Goal: Task Accomplishment & Management: Complete application form

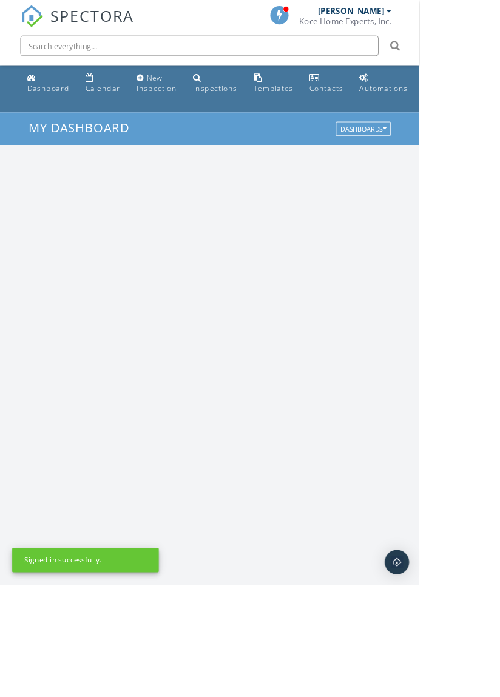
scroll to position [2075, 500]
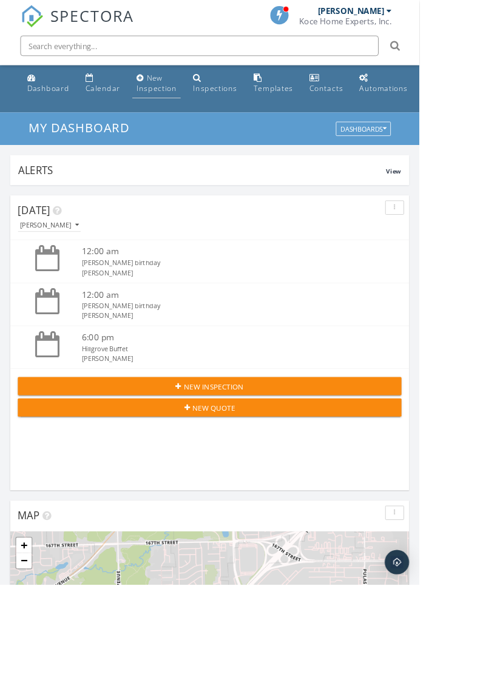
click at [177, 97] on div "New Inspection" at bounding box center [187, 99] width 48 height 24
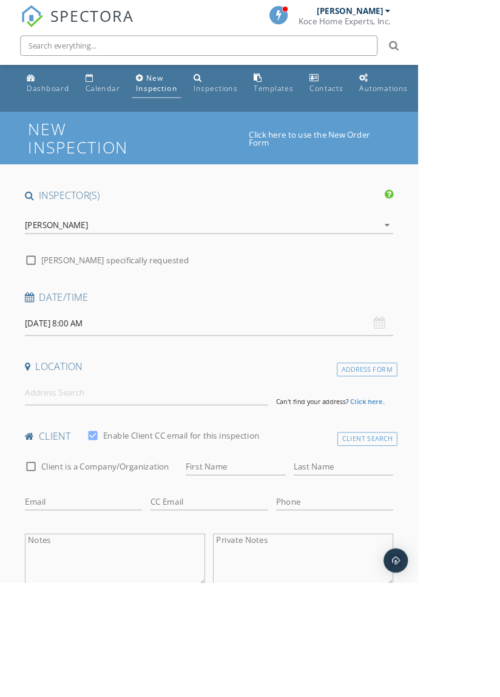
click at [107, 381] on input "09/29/2025 8:00 AM" at bounding box center [250, 387] width 440 height 30
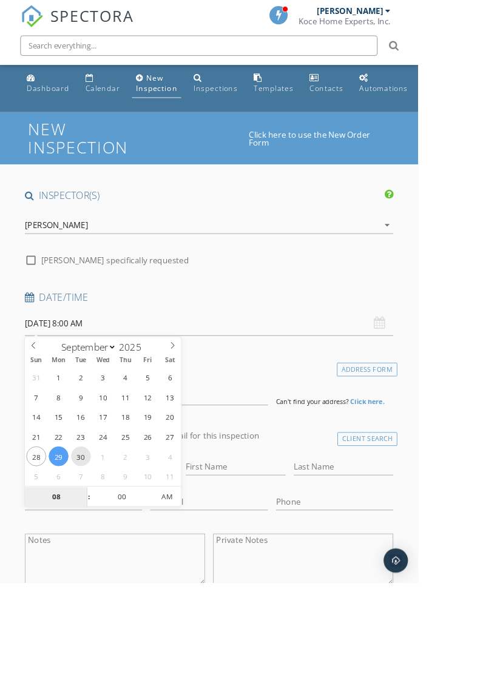
type input "09/30/2025 8:00 AM"
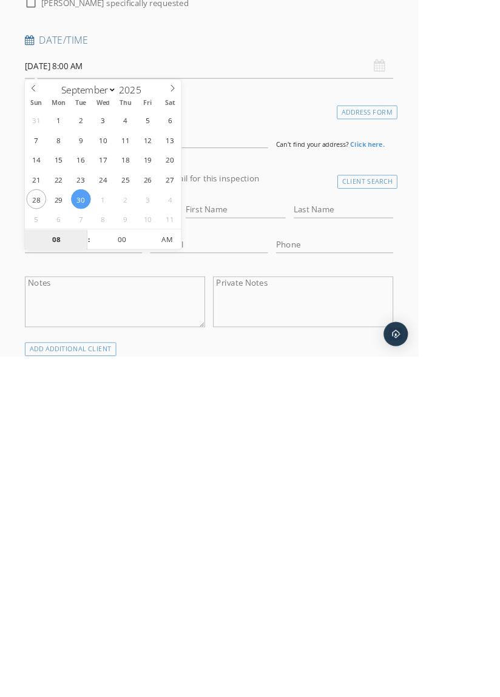
scroll to position [41, 0]
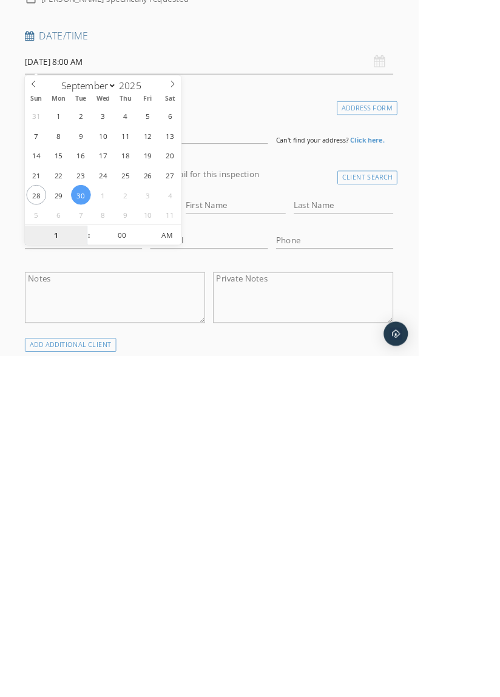
type input "10"
type input "09/30/2025 10:00 AM"
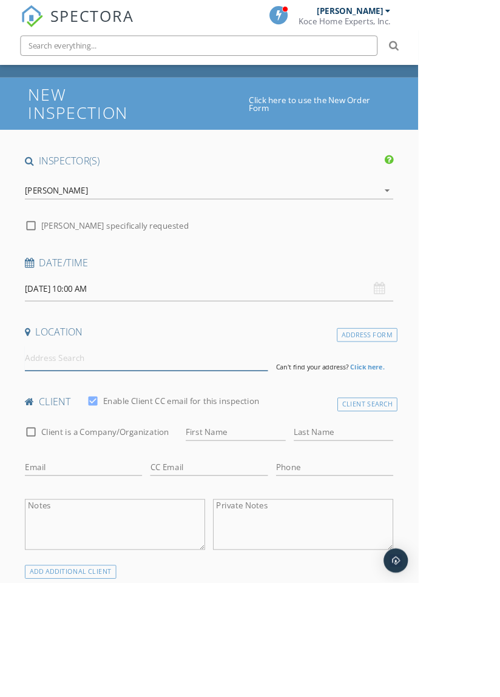
click at [112, 425] on input at bounding box center [175, 429] width 290 height 30
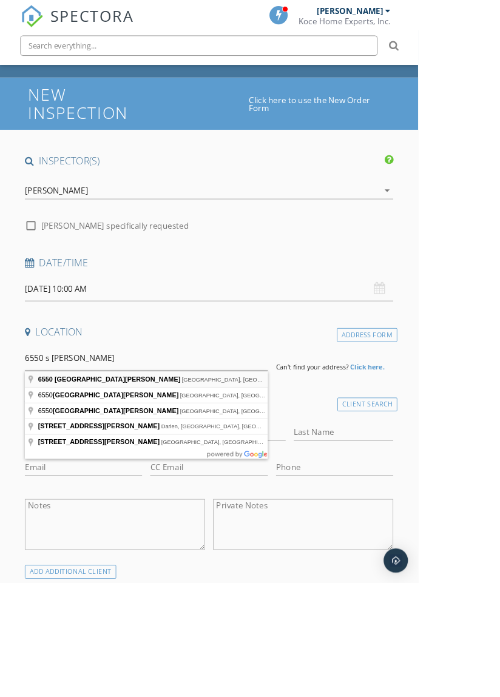
type input "6550 South Stewart Avenue, Chicago, IL, USA"
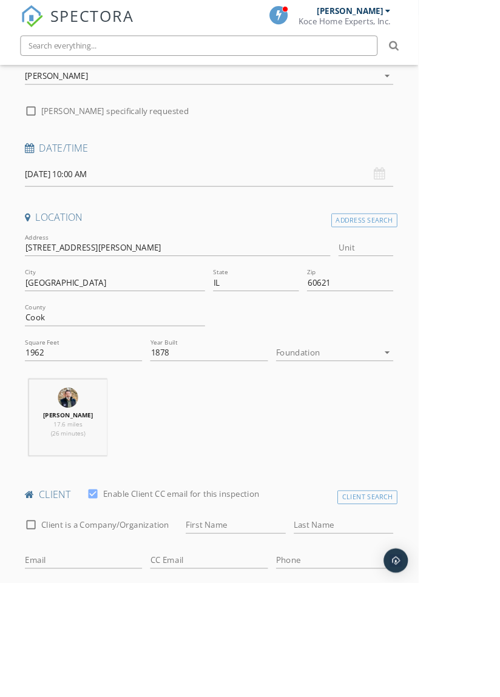
scroll to position [183, 0]
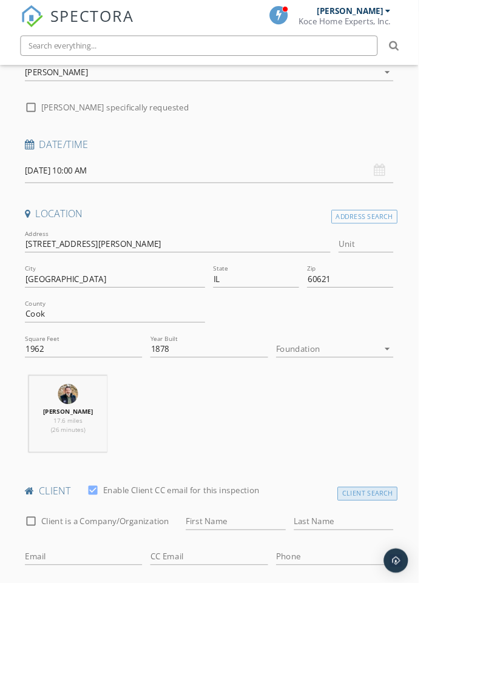
click at [457, 591] on div "Client Search" at bounding box center [439, 590] width 72 height 16
click at [148, 618] on input "text" at bounding box center [250, 624] width 440 height 20
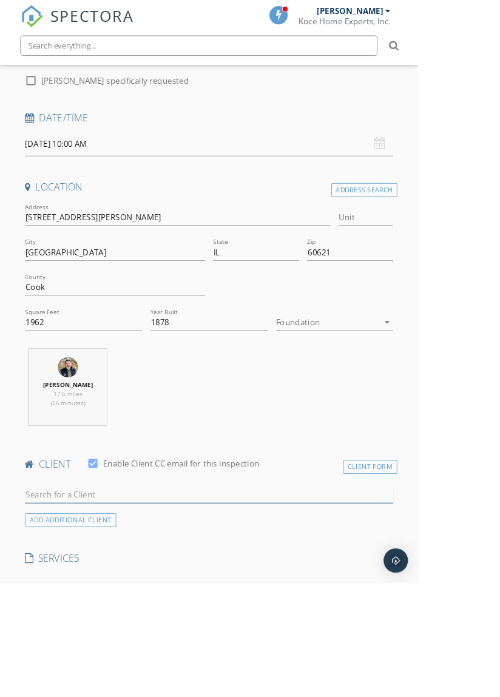
scroll to position [241, 0]
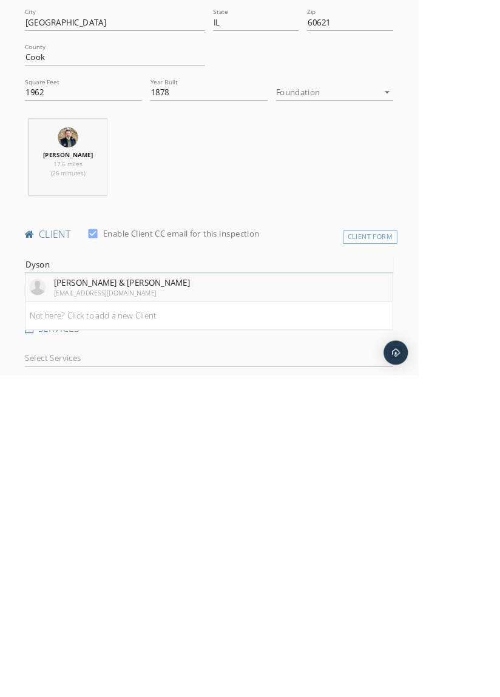
type input "Dyson"
click at [169, 588] on div "DeAndra & Jason Dyson" at bounding box center [145, 587] width 163 height 15
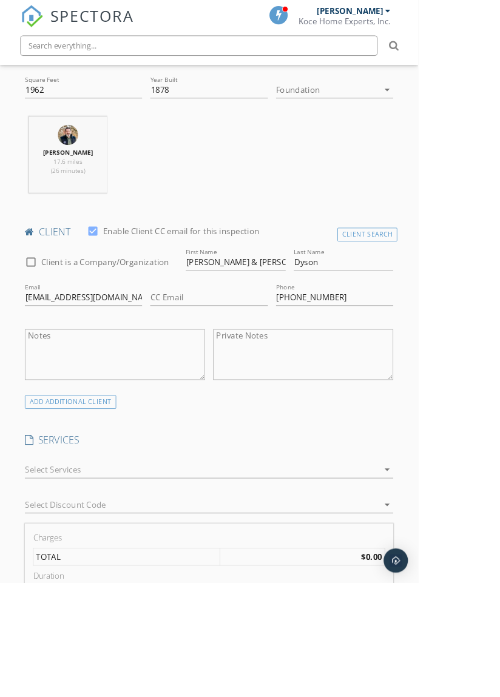
scroll to position [498, 0]
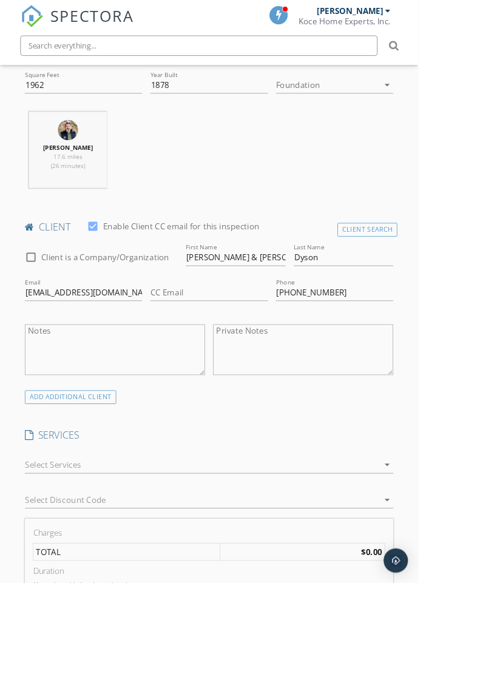
click at [98, 553] on div at bounding box center [241, 556] width 423 height 19
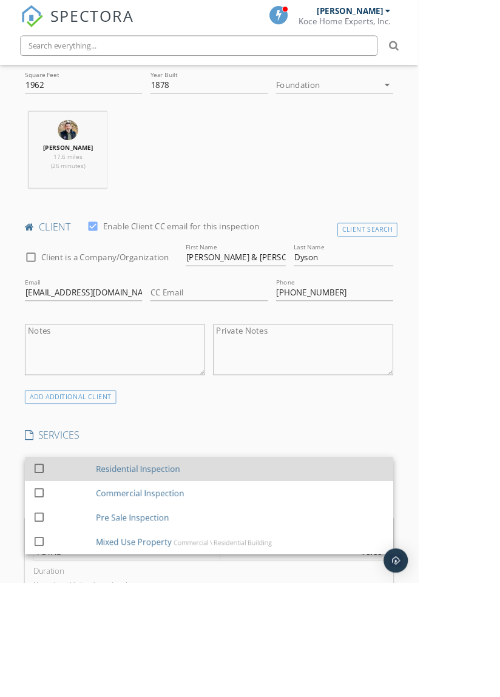
click at [218, 560] on div "Residential Inspection" at bounding box center [288, 561] width 346 height 24
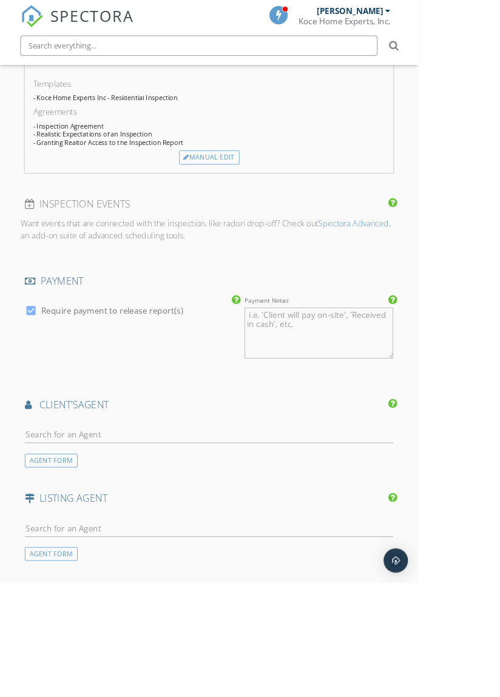
scroll to position [1151, 0]
click at [126, 512] on input "text" at bounding box center [250, 518] width 440 height 20
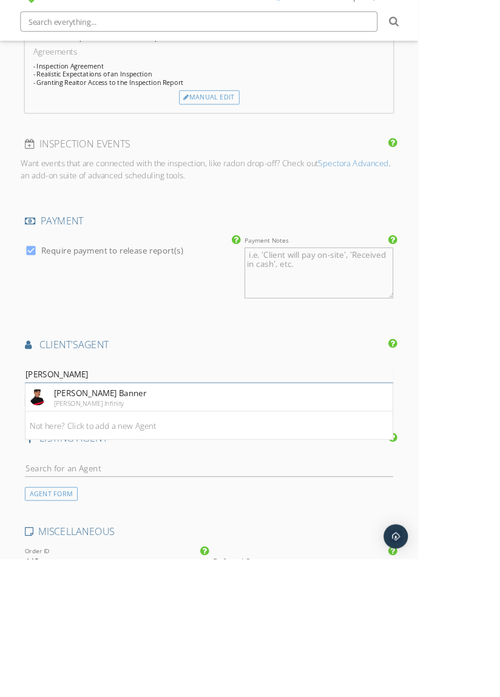
type input "Calvina"
click at [204, 507] on li "Calvina Banner Keller Williams Infinity" at bounding box center [249, 504] width 439 height 34
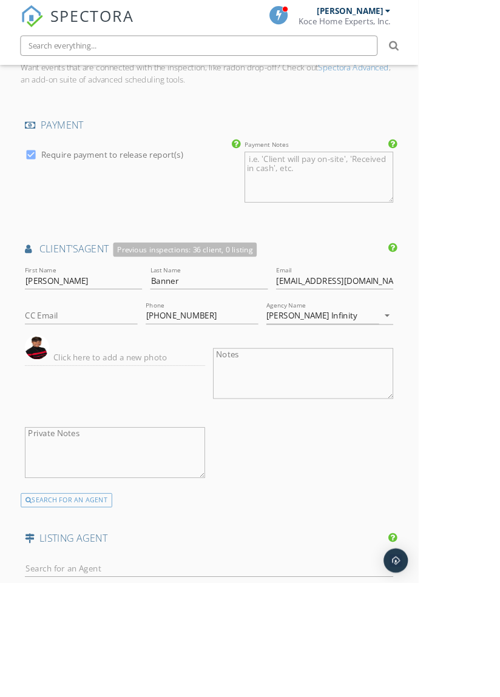
scroll to position [1641, 0]
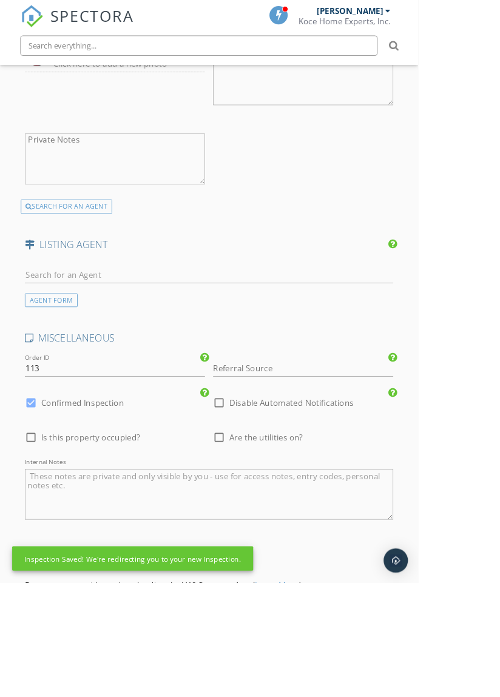
scroll to position [1702, 0]
